Goal: Information Seeking & Learning: Obtain resource

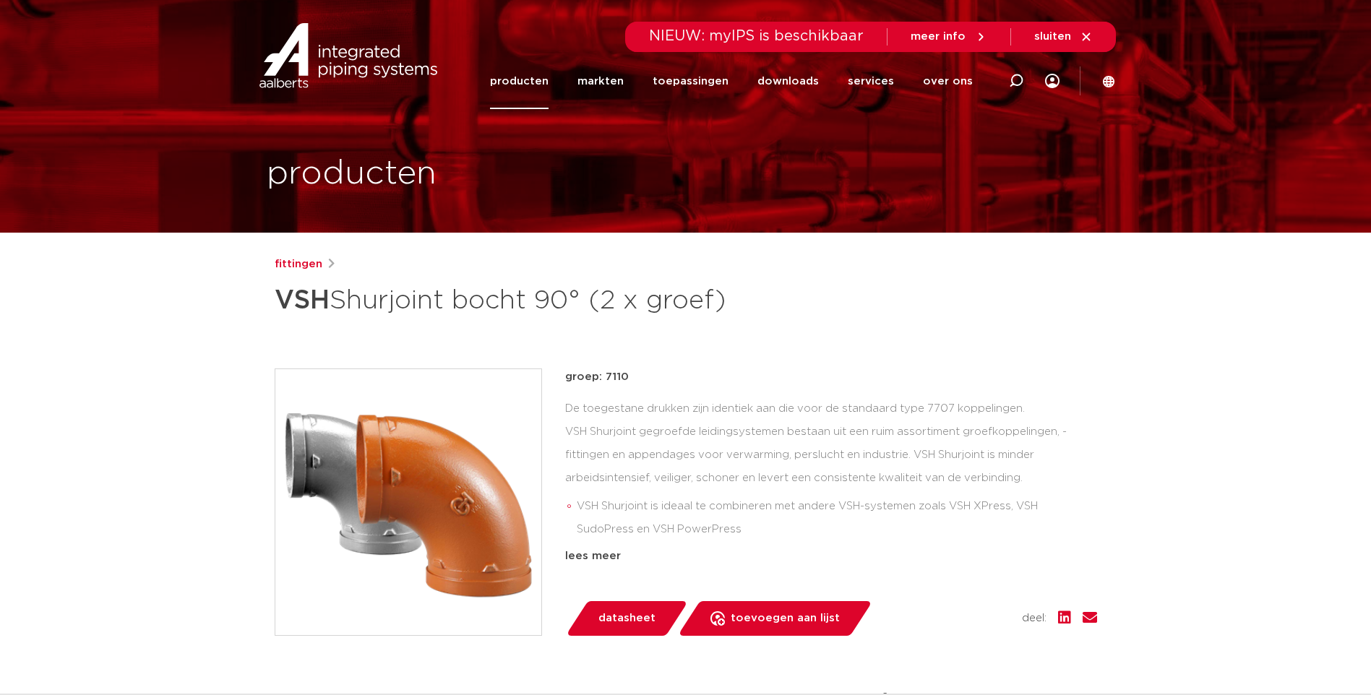
click at [636, 617] on span "datasheet" at bounding box center [627, 618] width 57 height 23
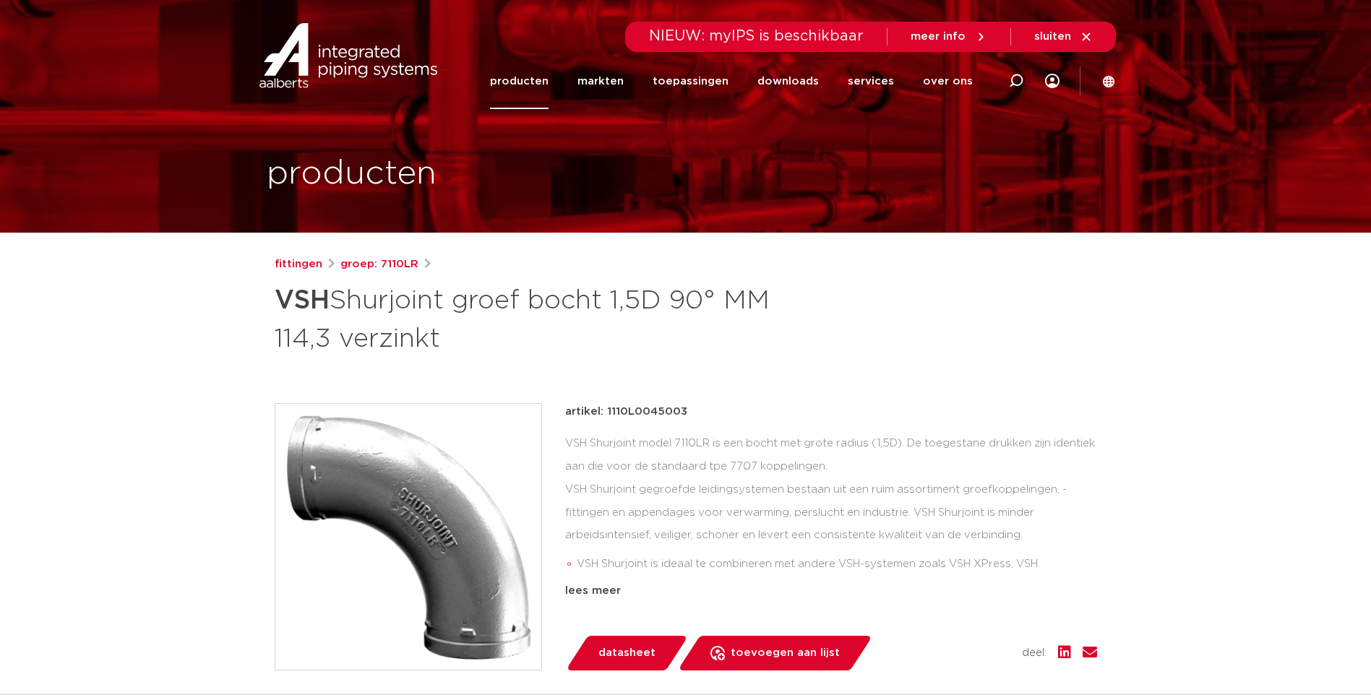
click at [627, 652] on span "datasheet" at bounding box center [627, 653] width 57 height 23
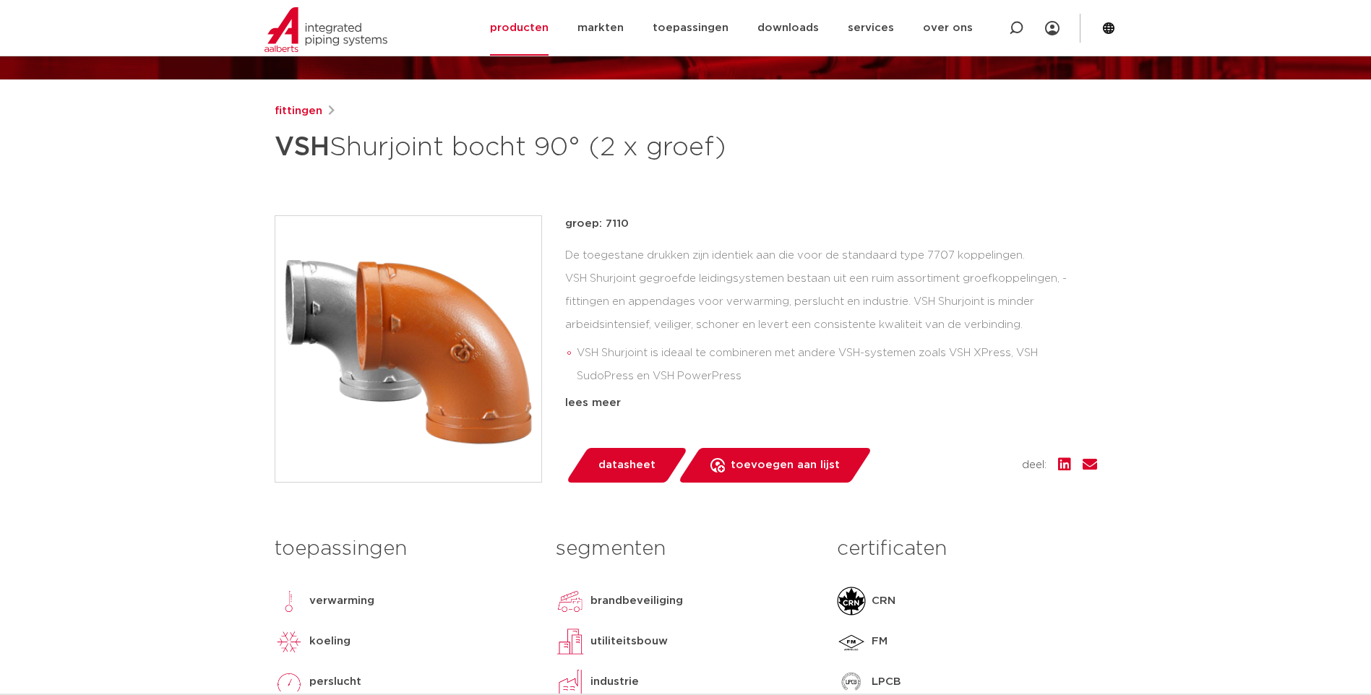
scroll to position [72, 0]
